Goal: Task Accomplishment & Management: Use online tool/utility

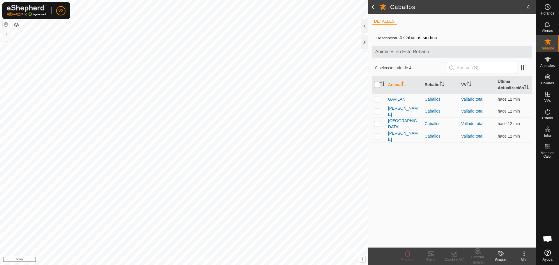
click at [377, 87] on input "checkbox" at bounding box center [377, 85] width 6 height 6
checkbox input "true"
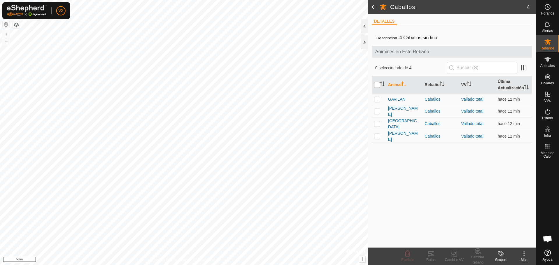
checkbox input "true"
click at [428, 255] on icon at bounding box center [431, 254] width 7 height 7
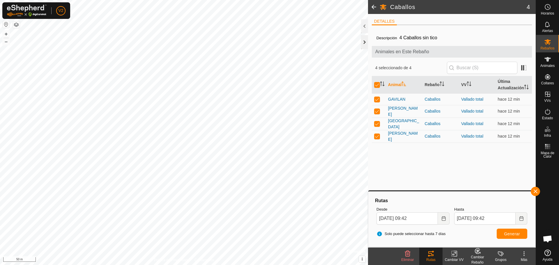
click at [362, 42] on div at bounding box center [364, 42] width 7 height 14
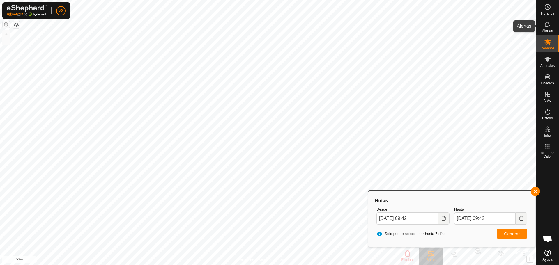
click at [549, 25] on icon at bounding box center [548, 24] width 7 height 7
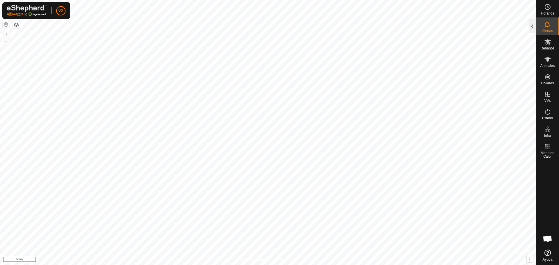
click at [532, 25] on div at bounding box center [532, 26] width 7 height 14
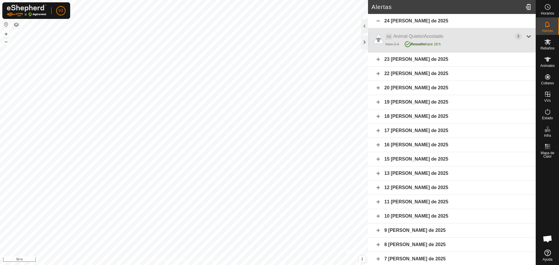
click at [526, 36] on div at bounding box center [529, 36] width 7 height 7
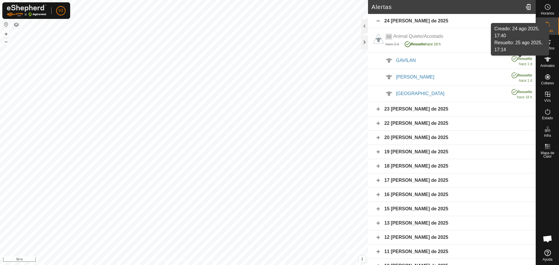
click at [518, 59] on span "Resuelto" at bounding box center [525, 59] width 15 height 4
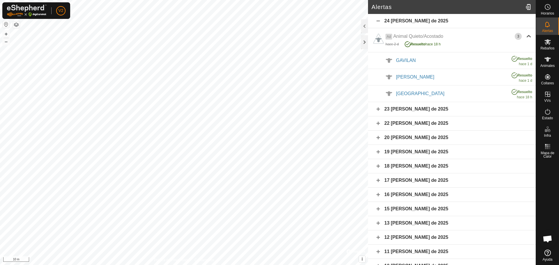
click at [518, 59] on span "Resuelto" at bounding box center [525, 59] width 15 height 4
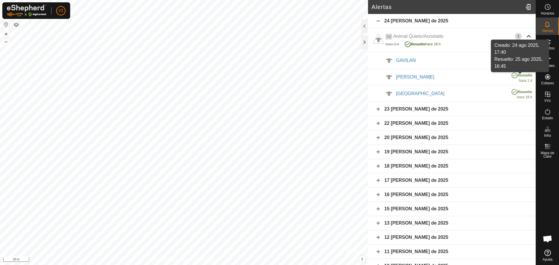
click at [518, 77] on span "Resuelto" at bounding box center [525, 75] width 15 height 4
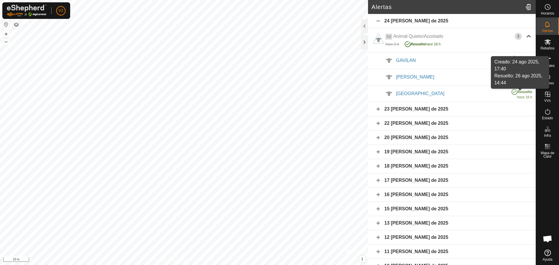
click at [518, 93] on span "Resuelto" at bounding box center [525, 92] width 15 height 4
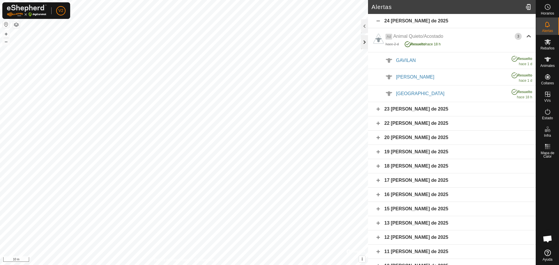
click at [364, 42] on div at bounding box center [364, 42] width 7 height 14
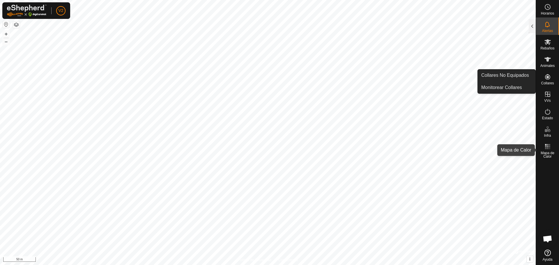
click at [550, 150] on es-heatmap-svg-icon at bounding box center [548, 146] width 10 height 9
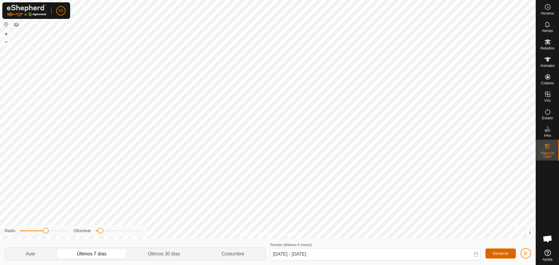
click at [500, 252] on span "Generar" at bounding box center [501, 253] width 16 height 5
click at [31, 253] on p-togglebutton "Ayer" at bounding box center [30, 254] width 51 height 12
click at [96, 253] on p-togglebutton "Últimos 7 días" at bounding box center [91, 254] width 71 height 12
click at [174, 256] on p-togglebutton "Últimos 30 días" at bounding box center [164, 254] width 74 height 12
type input "[DATE] - [DATE]"
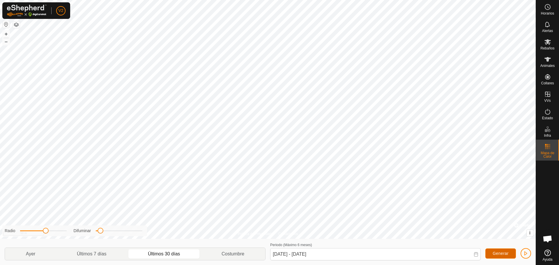
click at [505, 255] on span "Generar" at bounding box center [501, 253] width 16 height 5
click at [235, 256] on p-togglebutton "Costumbre" at bounding box center [233, 254] width 64 height 12
click at [504, 255] on span "Generar" at bounding box center [501, 253] width 16 height 5
click at [548, 9] on icon at bounding box center [548, 6] width 7 height 7
